Goal: Check status: Check status

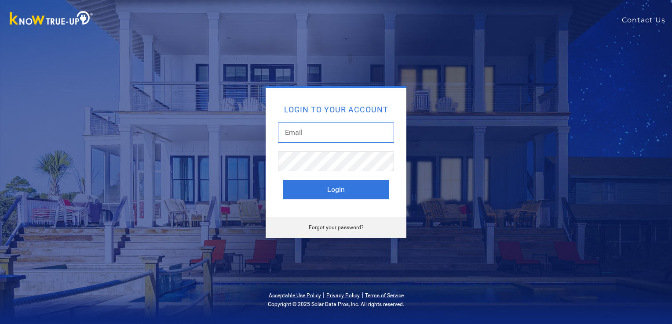
click at [331, 134] on input "text" at bounding box center [336, 133] width 116 height 20
type input "[PERSON_NAME][EMAIL_ADDRESS][DOMAIN_NAME]"
click at [332, 189] on button "Login" at bounding box center [335, 189] width 105 height 19
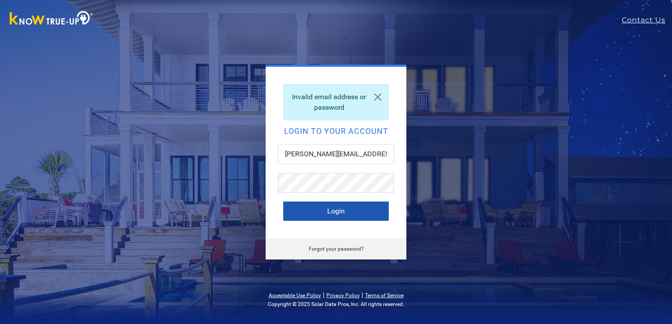
click at [309, 211] on button "Login" at bounding box center [335, 211] width 105 height 19
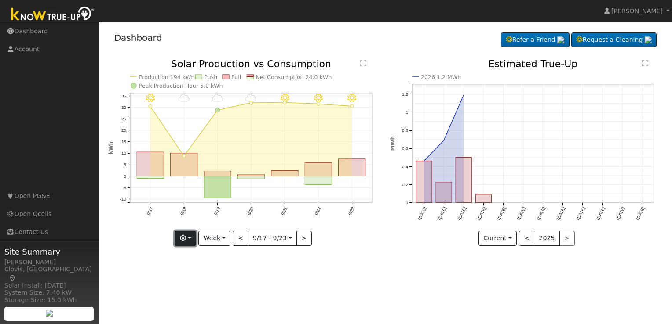
click at [193, 239] on button "button" at bounding box center [186, 238] width 22 height 15
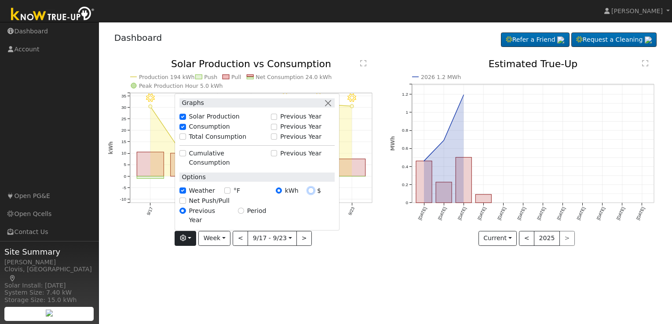
click at [312, 194] on input "$" at bounding box center [311, 191] width 6 height 6
radio input "true"
radio input "false"
click at [331, 108] on button "button" at bounding box center [327, 102] width 9 height 9
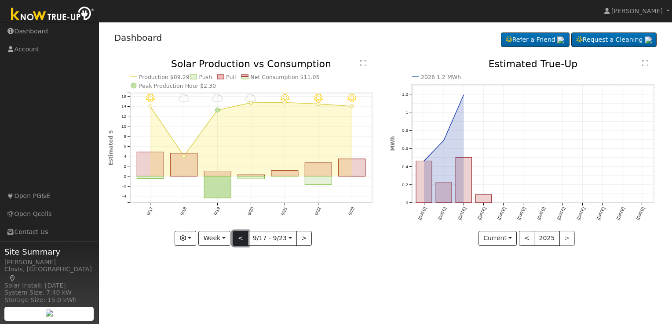
click at [242, 236] on button "<" at bounding box center [240, 238] width 15 height 15
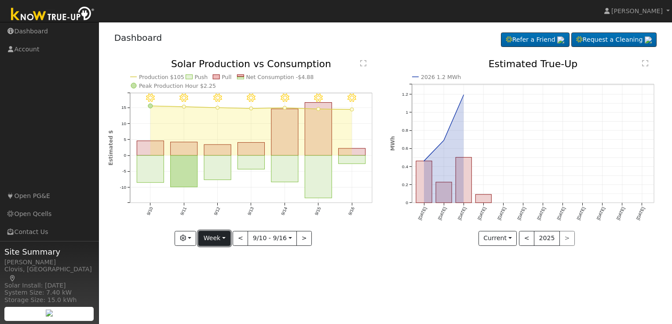
click at [224, 239] on button "Week" at bounding box center [214, 238] width 32 height 15
click at [223, 280] on link "Month" at bounding box center [229, 281] width 61 height 12
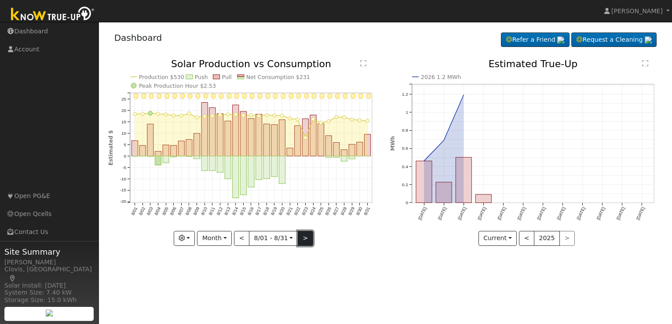
click at [303, 237] on button ">" at bounding box center [305, 238] width 15 height 15
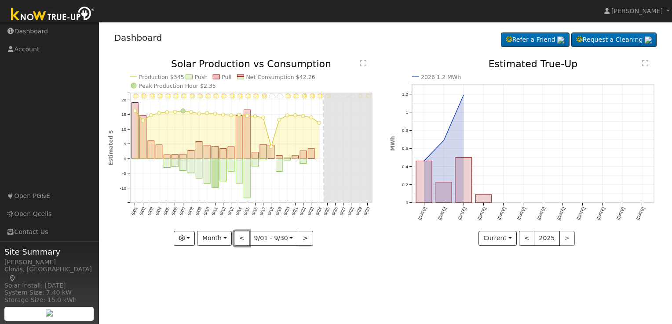
click at [241, 238] on button "<" at bounding box center [241, 238] width 15 height 15
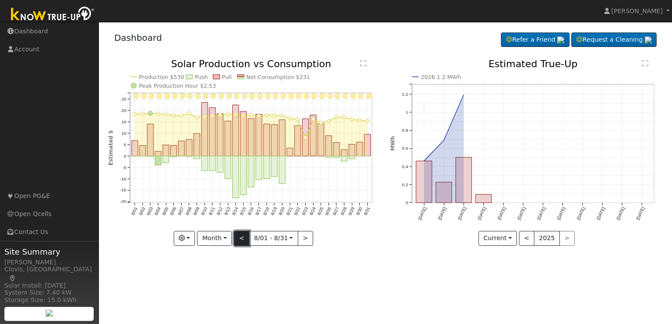
click at [244, 235] on button "<" at bounding box center [241, 238] width 15 height 15
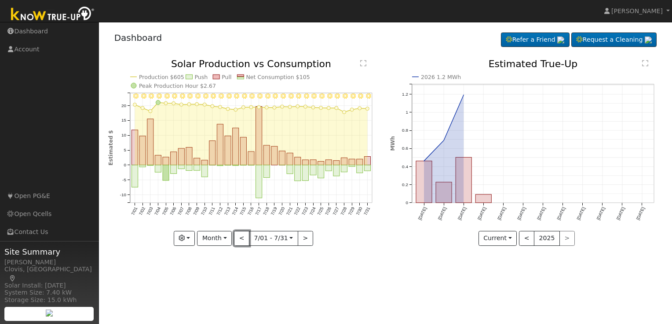
click at [243, 240] on button "<" at bounding box center [241, 238] width 15 height 15
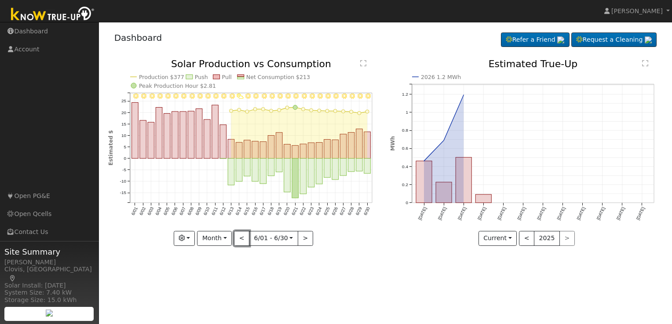
click at [243, 235] on button "<" at bounding box center [241, 238] width 15 height 15
type input "2025-05-01"
